Goal: Information Seeking & Learning: Find specific fact

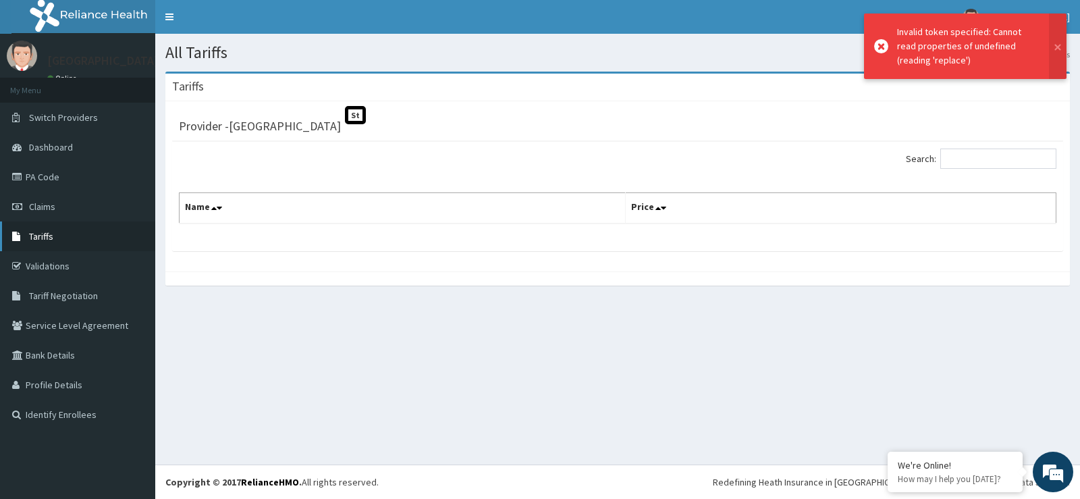
click at [67, 235] on link "Tariffs" at bounding box center [77, 236] width 155 height 30
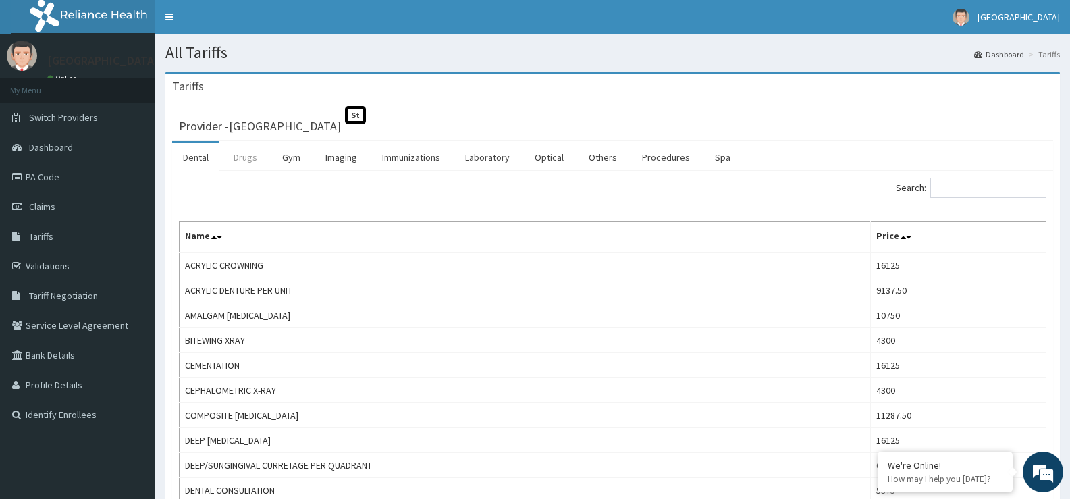
click at [240, 156] on link "Drugs" at bounding box center [245, 157] width 45 height 28
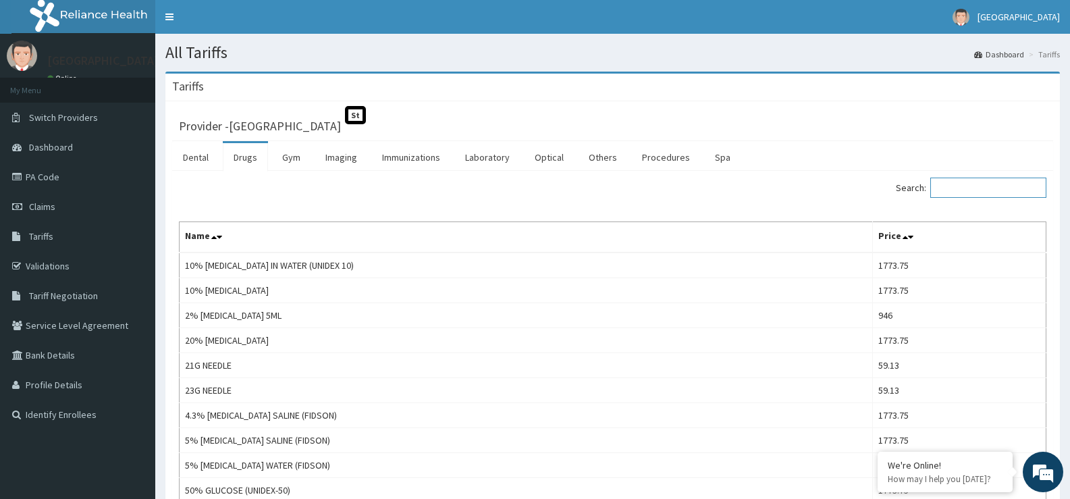
click at [990, 187] on input "Search:" at bounding box center [988, 187] width 116 height 20
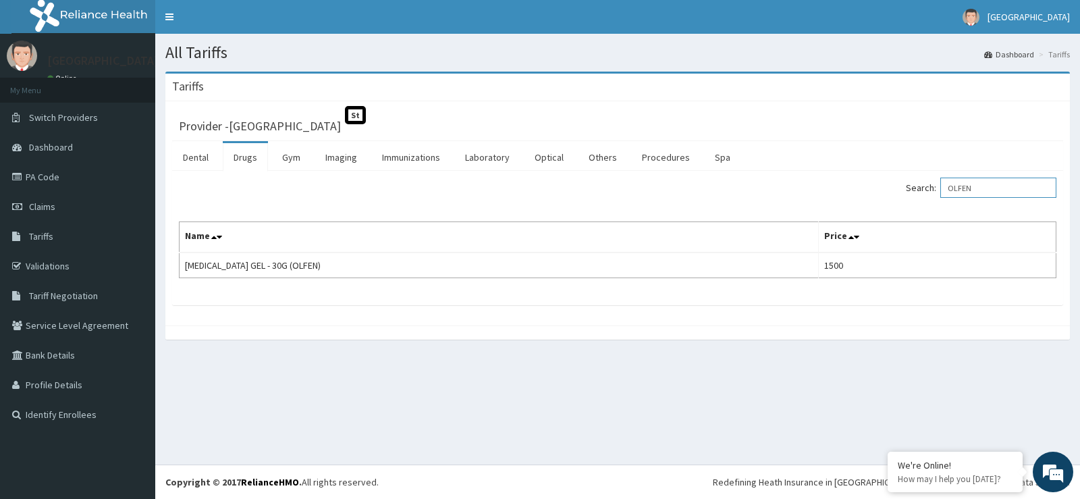
drag, startPoint x: 1018, startPoint y: 180, endPoint x: 885, endPoint y: 206, distance: 136.1
click at [885, 206] on div "Search: OLFEN Name Price DICLOFENAC GEL - 30G (OLFEN) 1500" at bounding box center [617, 227] width 877 height 101
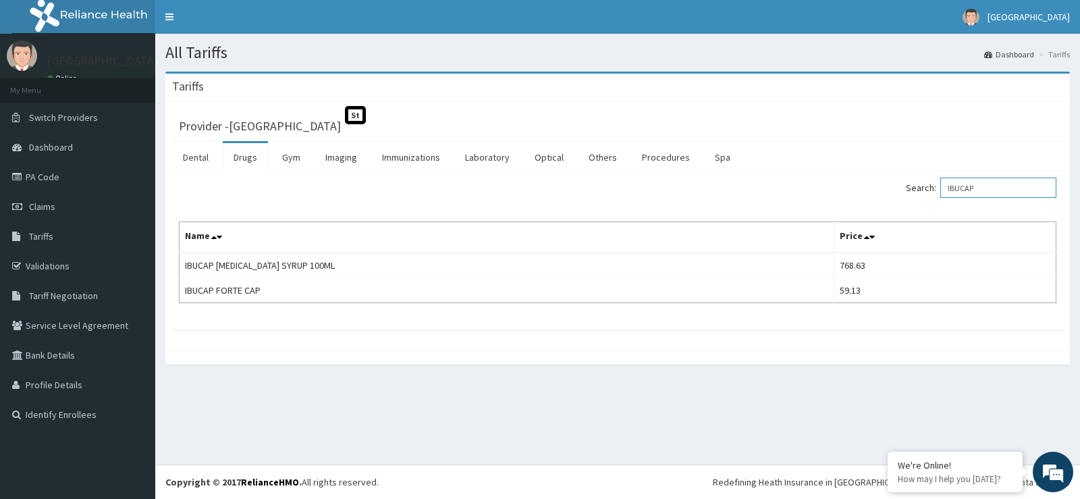
type input "IBUCAP"
click at [61, 177] on link "PA Code" at bounding box center [77, 177] width 155 height 30
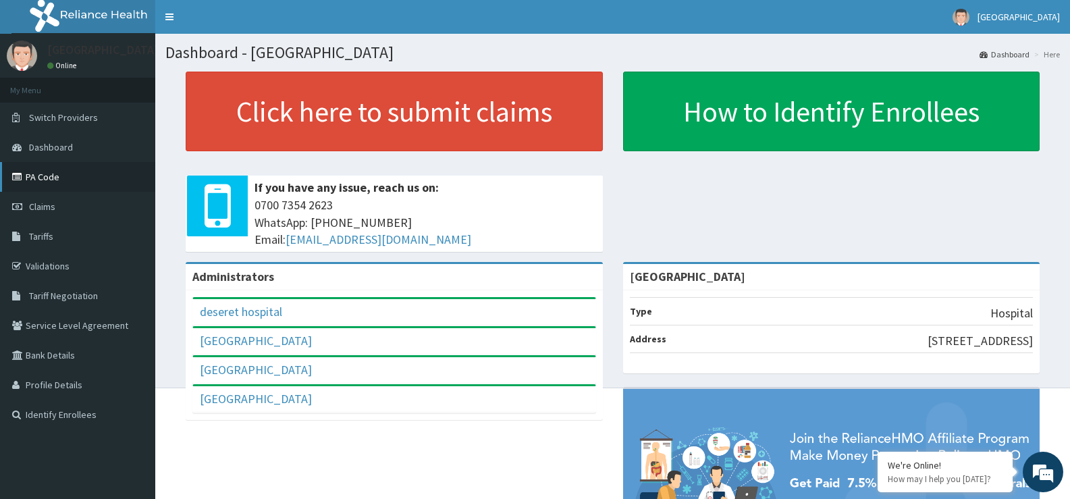
click at [94, 172] on link "PA Code" at bounding box center [77, 177] width 155 height 30
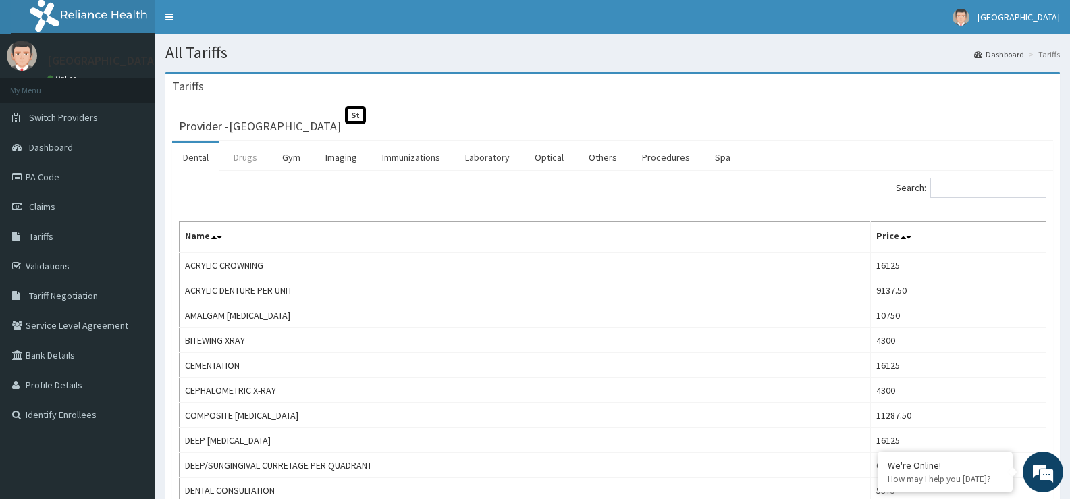
click at [245, 163] on link "Drugs" at bounding box center [245, 157] width 45 height 28
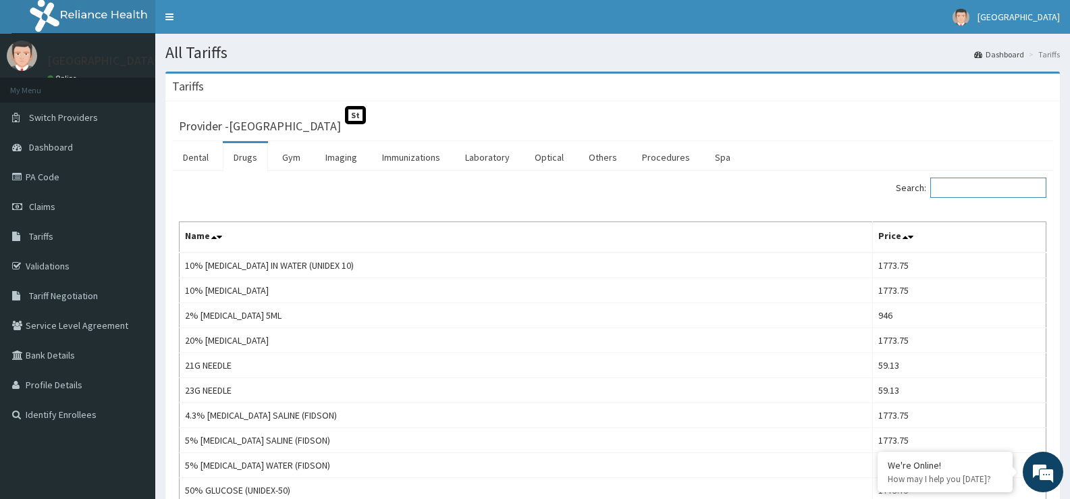
click at [970, 190] on input "Search:" at bounding box center [988, 187] width 116 height 20
type input "M"
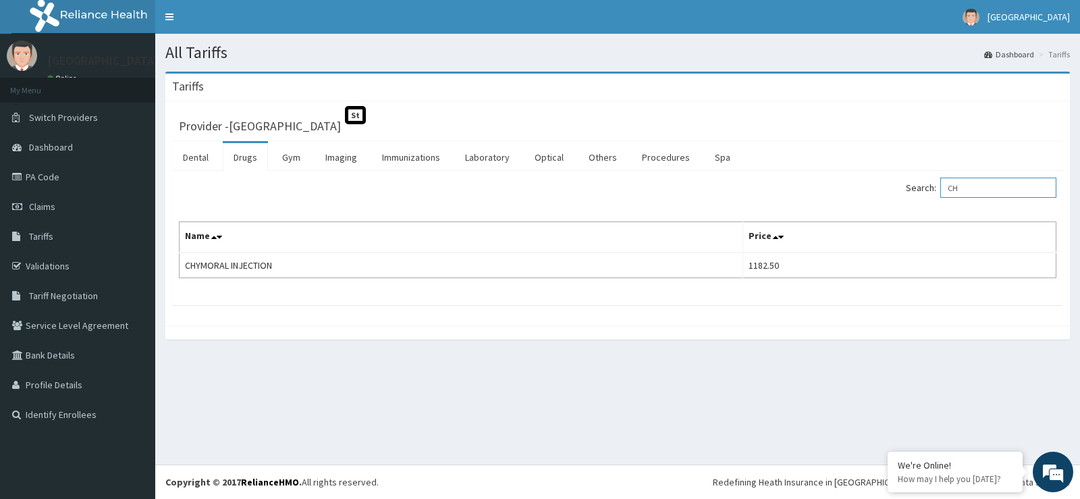
type input "C"
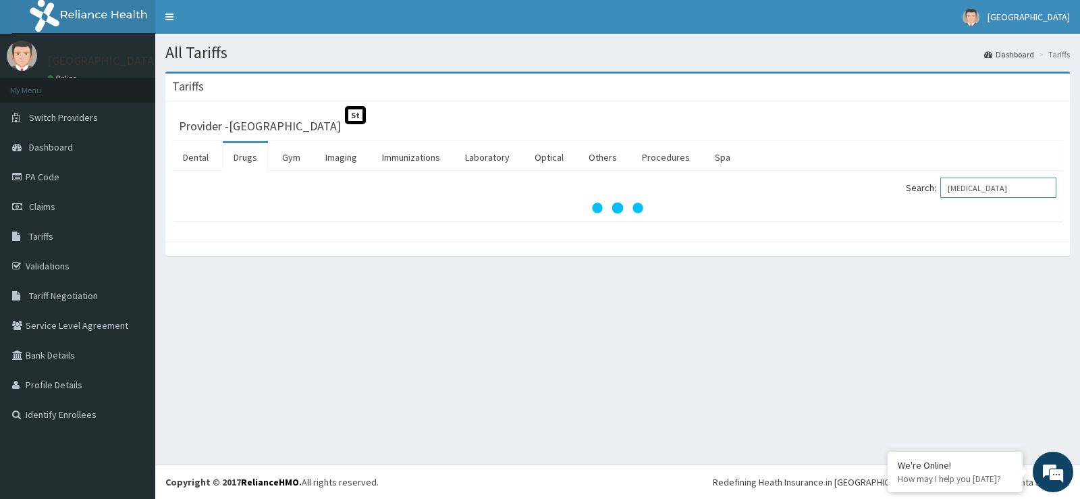
type input "TRYPSIN"
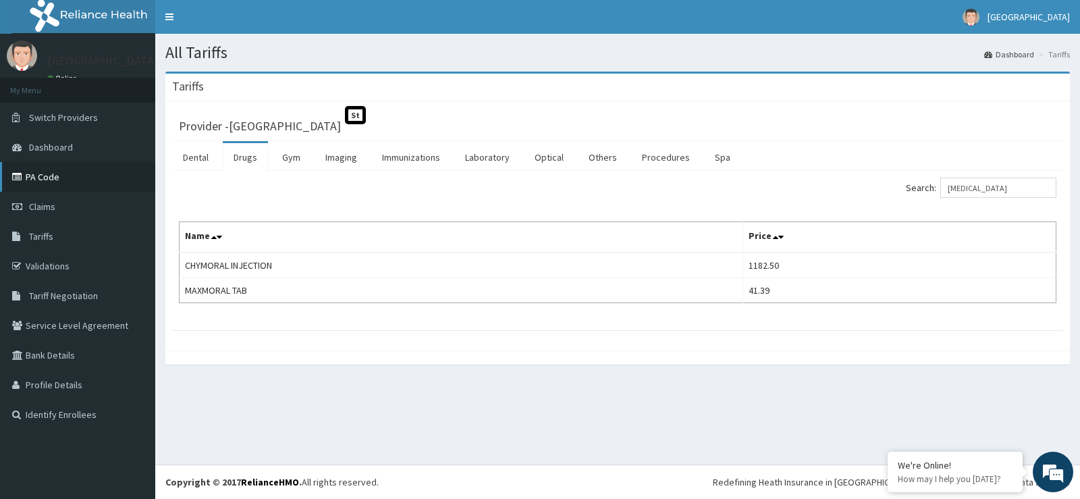
click at [47, 175] on link "PA Code" at bounding box center [77, 177] width 155 height 30
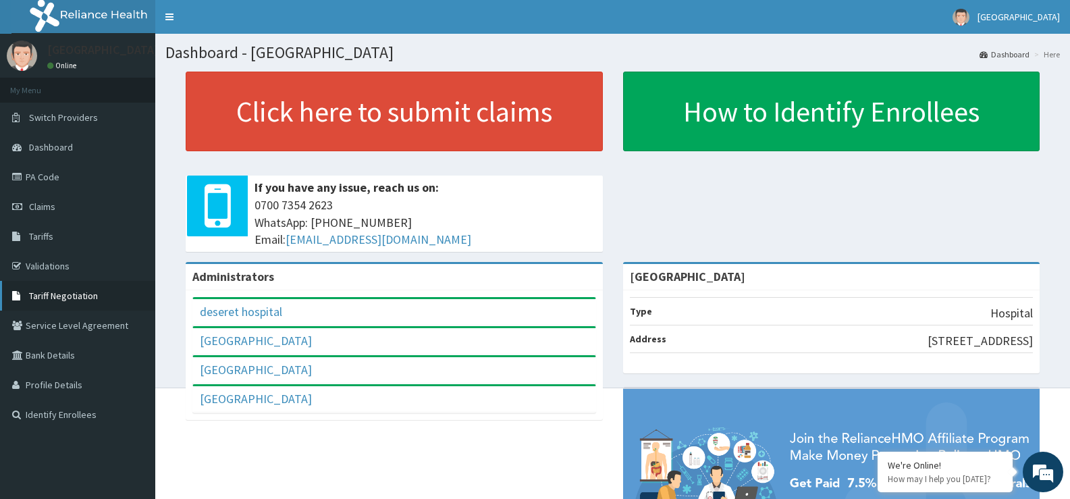
click at [75, 294] on span "Tariff Negotiation" at bounding box center [63, 296] width 69 height 12
click at [77, 177] on link "PA Code" at bounding box center [77, 177] width 155 height 30
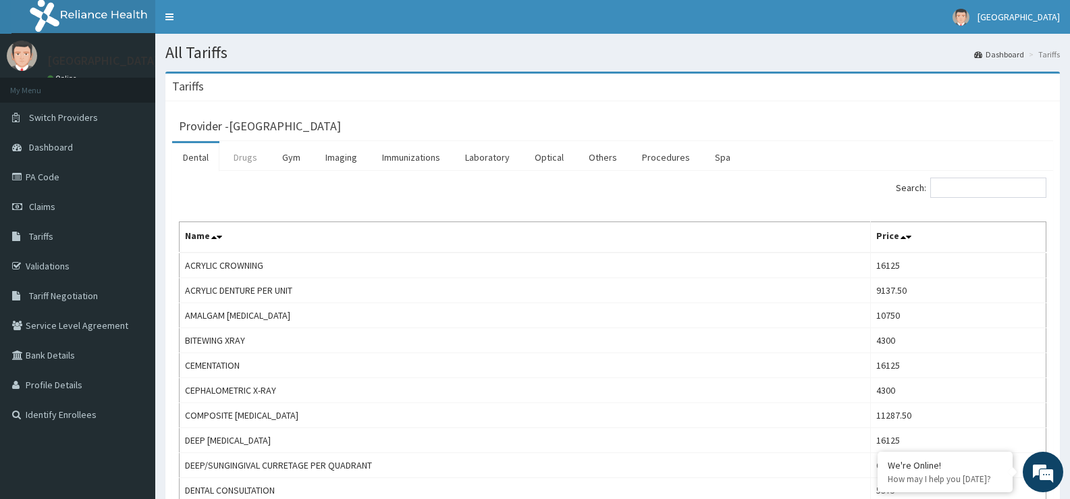
click at [242, 154] on link "Drugs" at bounding box center [245, 157] width 45 height 28
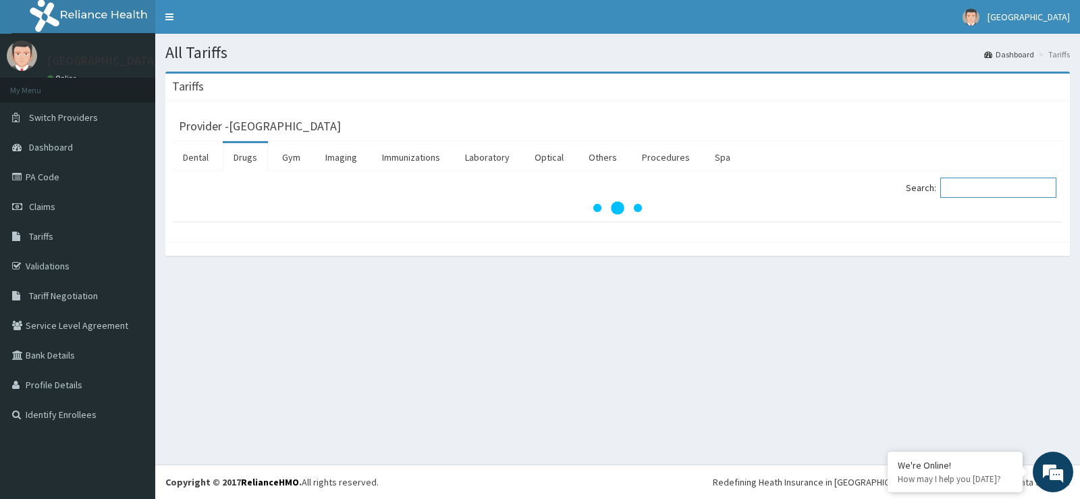
click at [962, 189] on input "Search:" at bounding box center [998, 187] width 116 height 20
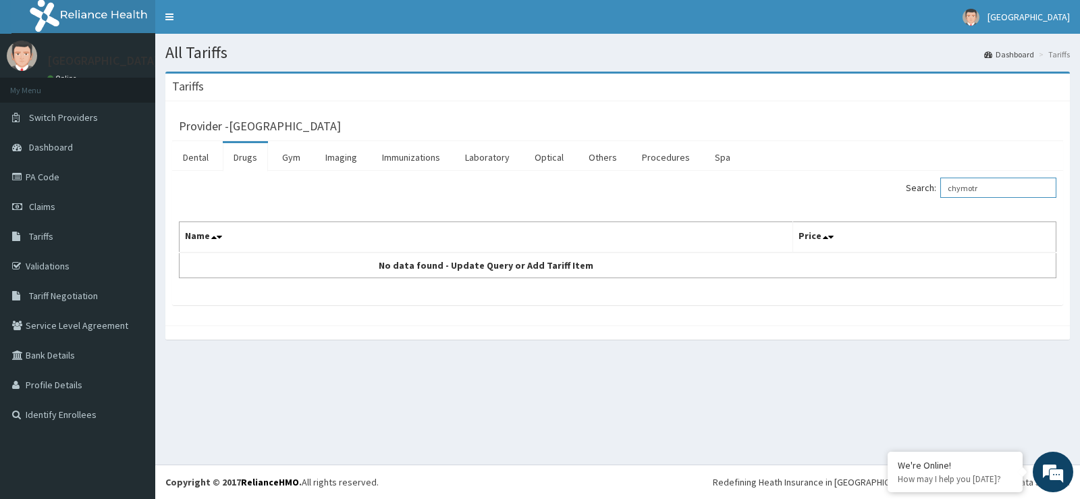
type input "chymotr"
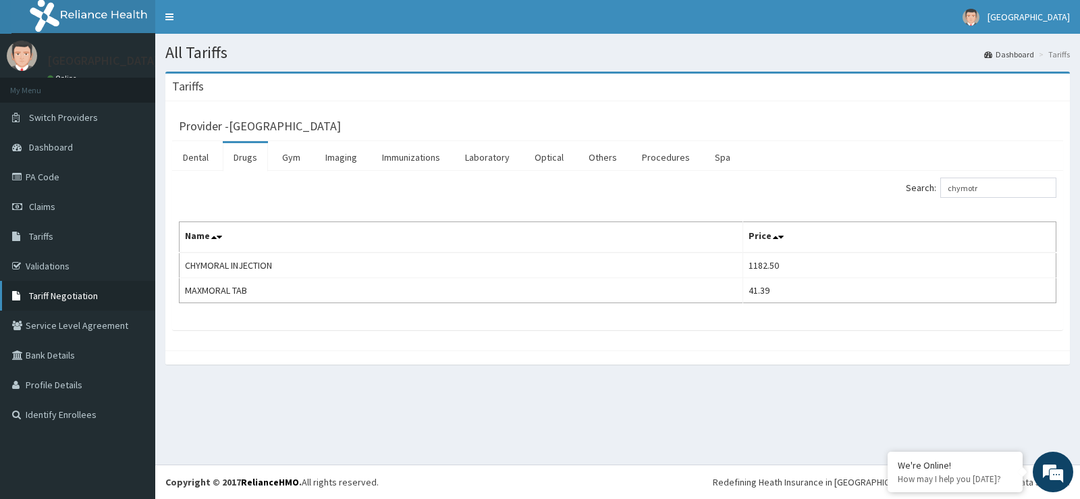
click at [80, 294] on span "Tariff Negotiation" at bounding box center [63, 296] width 69 height 12
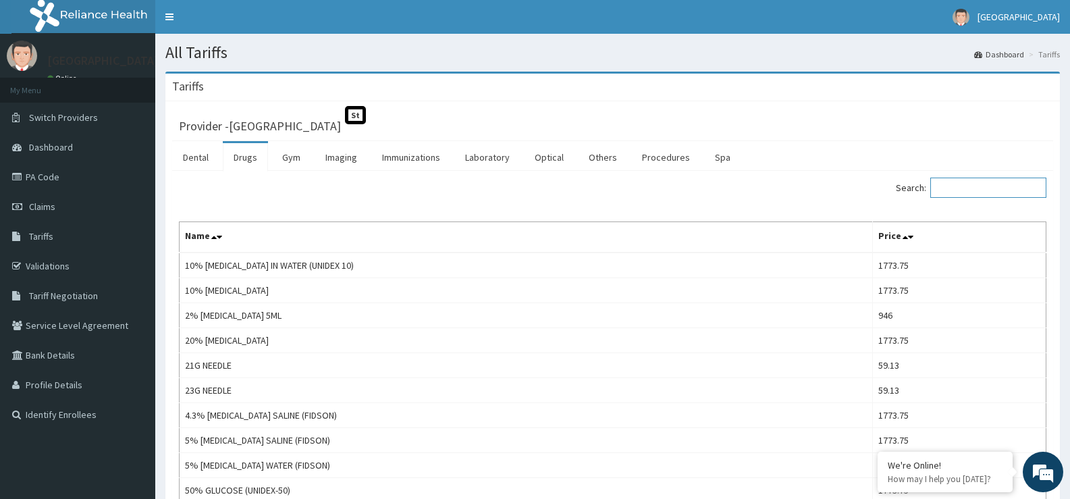
click at [996, 183] on input "Search:" at bounding box center [988, 187] width 116 height 20
type input "chymo"
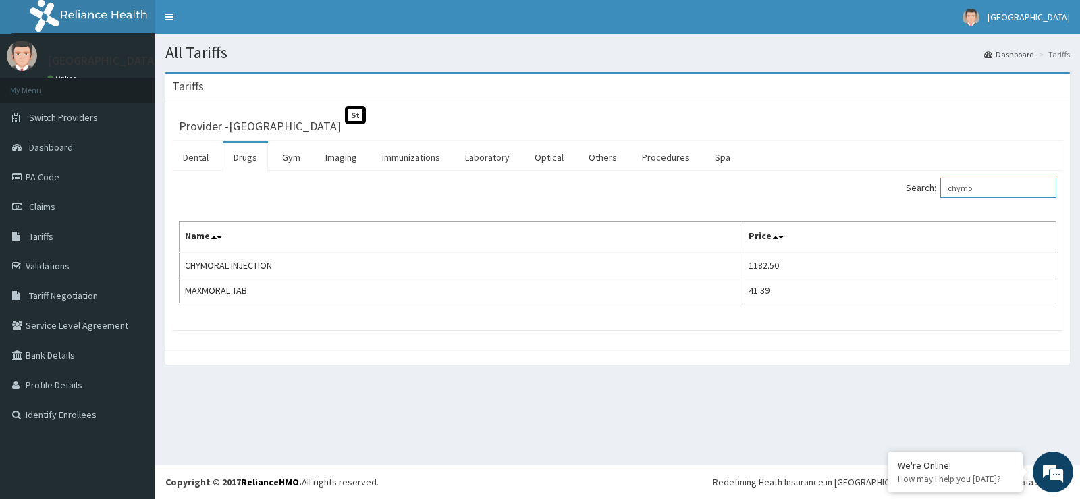
drag, startPoint x: 1001, startPoint y: 190, endPoint x: 912, endPoint y: 216, distance: 92.7
click at [912, 216] on div "Search: chymo Name Price CHYMORAL INJECTION 1182.50 MAXMORAL TAB 41.39" at bounding box center [617, 240] width 877 height 126
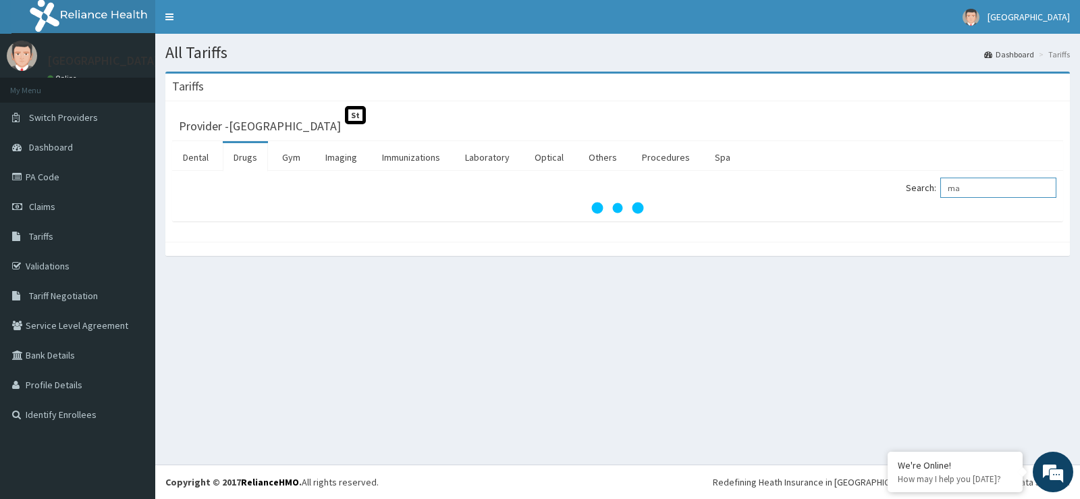
type input "m"
